Goal: Check status

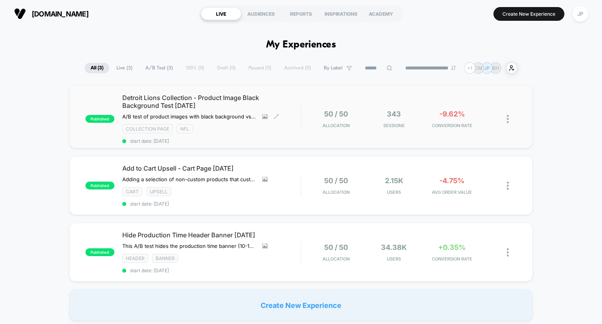
click at [286, 126] on div "Collection Page NFL" at bounding box center [211, 128] width 179 height 9
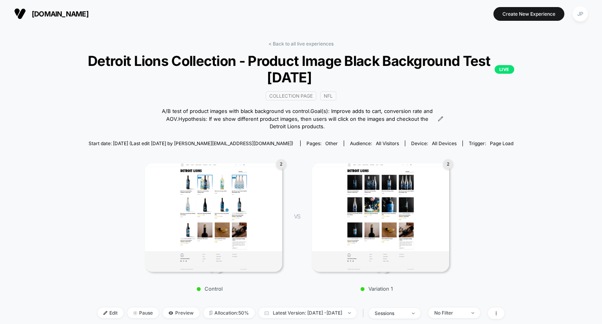
click at [538, 146] on div "Start date: [DATE] (Last edit [DATE] by [PERSON_NAME][EMAIL_ADDRESS][DOMAIN_NAM…" at bounding box center [301, 143] width 474 height 14
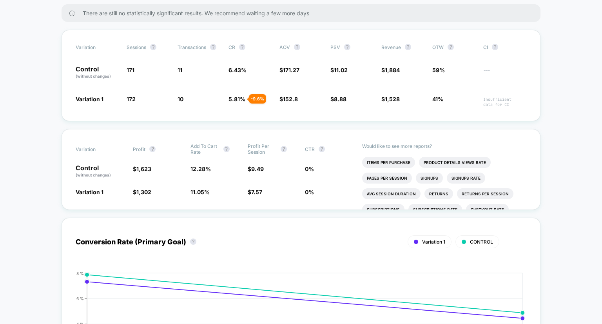
scroll to position [325, 0]
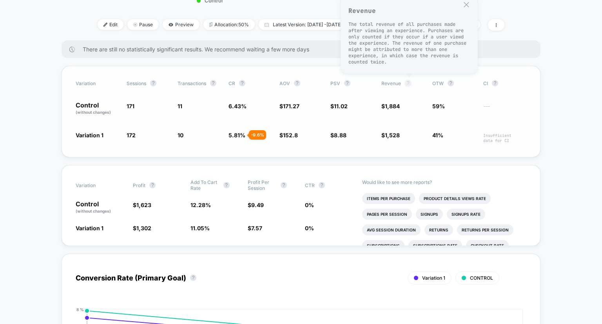
scroll to position [287, 0]
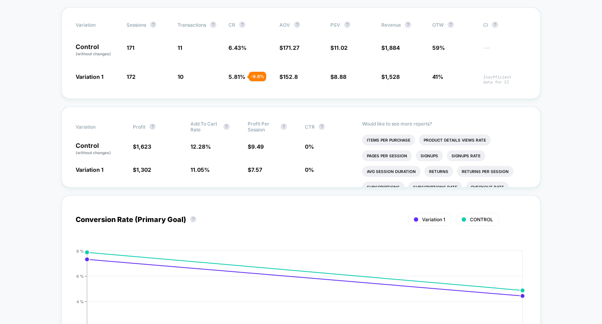
scroll to position [347, 0]
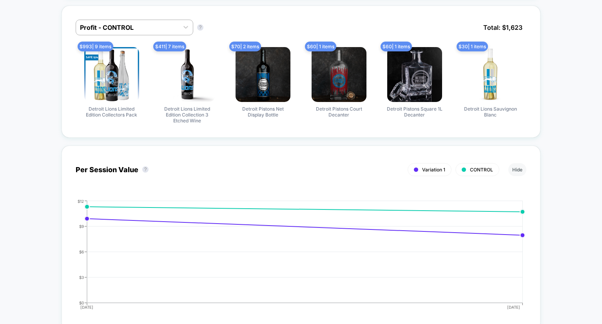
scroll to position [729, 0]
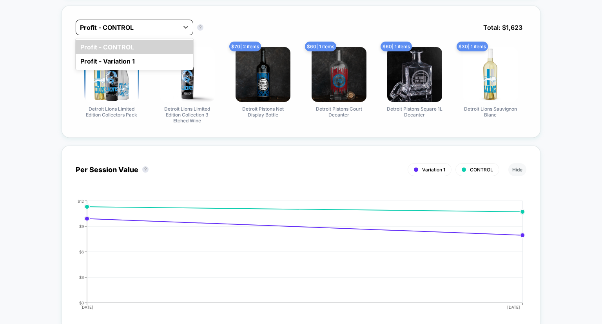
click at [149, 26] on div at bounding box center [127, 27] width 95 height 9
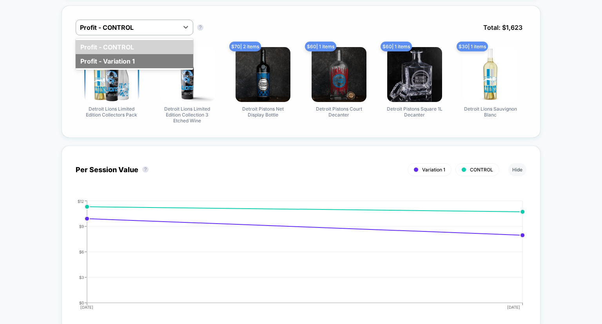
click at [114, 66] on div "Profit - Variation 1" at bounding box center [135, 61] width 118 height 14
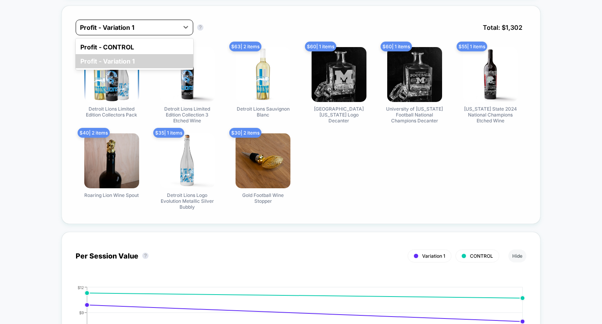
click at [160, 25] on div at bounding box center [127, 27] width 95 height 9
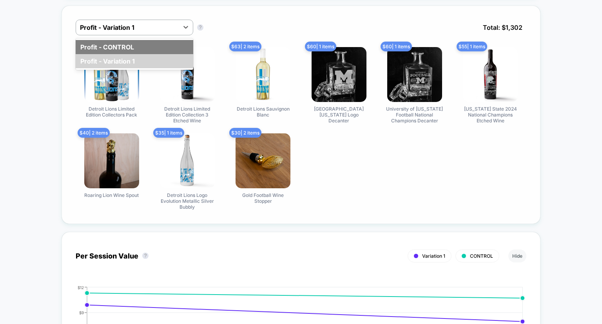
click at [142, 46] on div "Profit - CONTROL" at bounding box center [135, 47] width 118 height 14
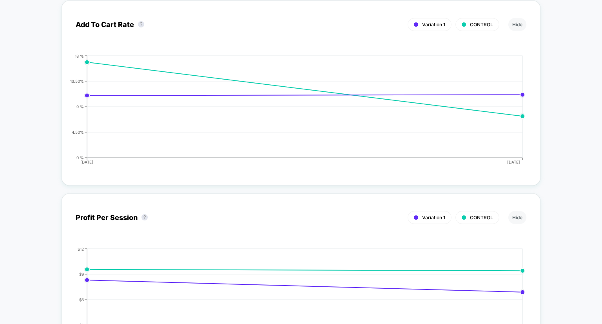
scroll to position [1840, 0]
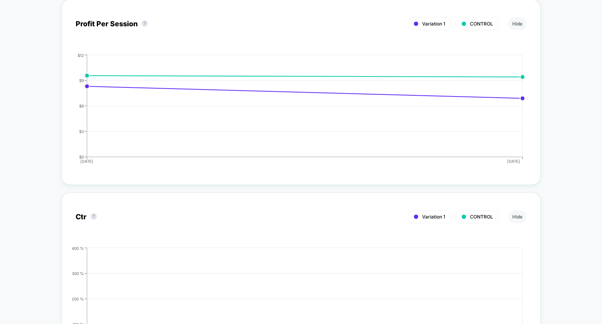
scroll to position [2033, 0]
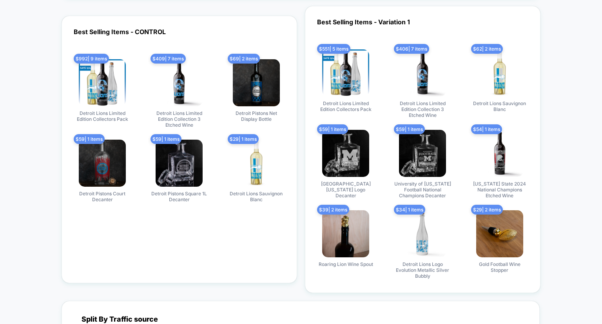
scroll to position [2412, 0]
drag, startPoint x: 546, startPoint y: 82, endPoint x: 560, endPoint y: 60, distance: 25.9
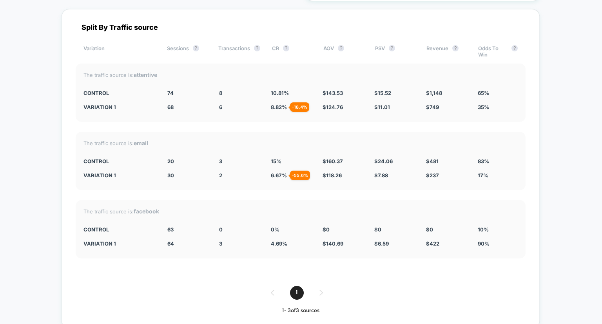
scroll to position [2704, 0]
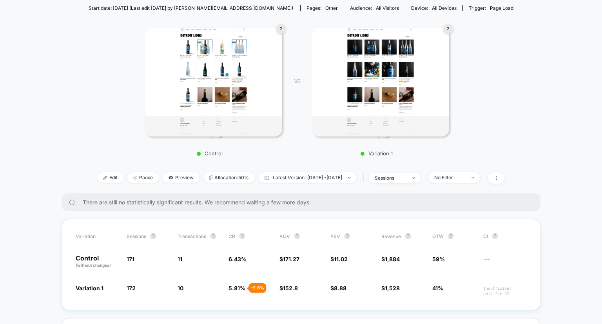
scroll to position [0, 0]
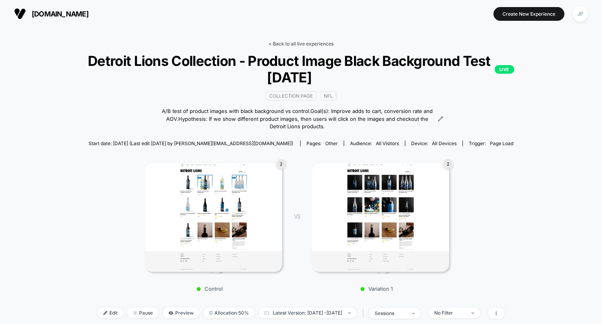
click at [307, 42] on link "< Back to all live experiences" at bounding box center [301, 44] width 65 height 6
